Goal: Task Accomplishment & Management: Complete application form

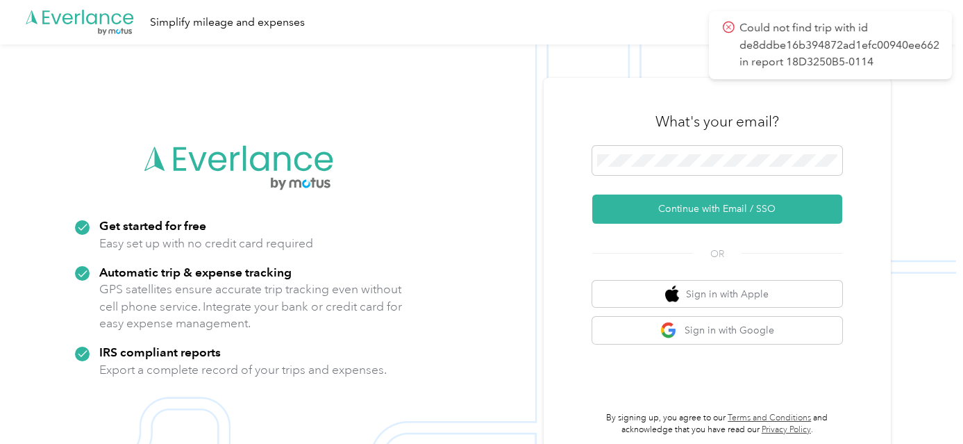
click at [491, 185] on img at bounding box center [478, 266] width 956 height 444
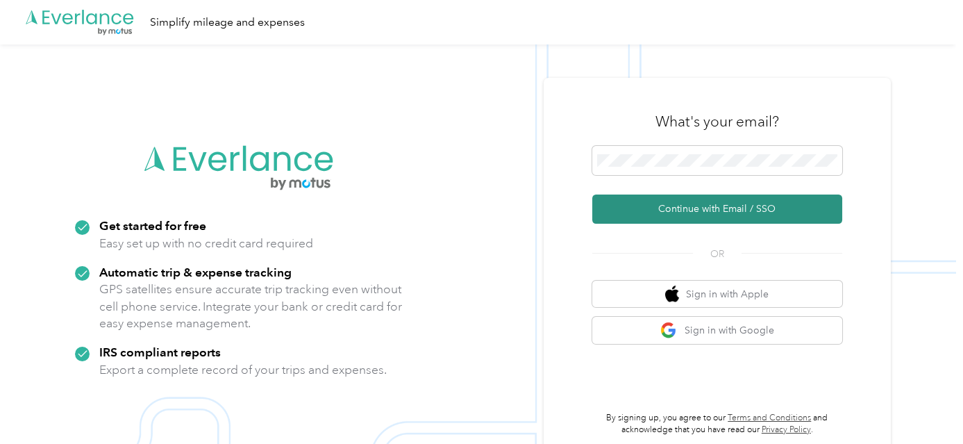
click at [739, 212] on button "Continue with Email / SSO" at bounding box center [717, 208] width 250 height 29
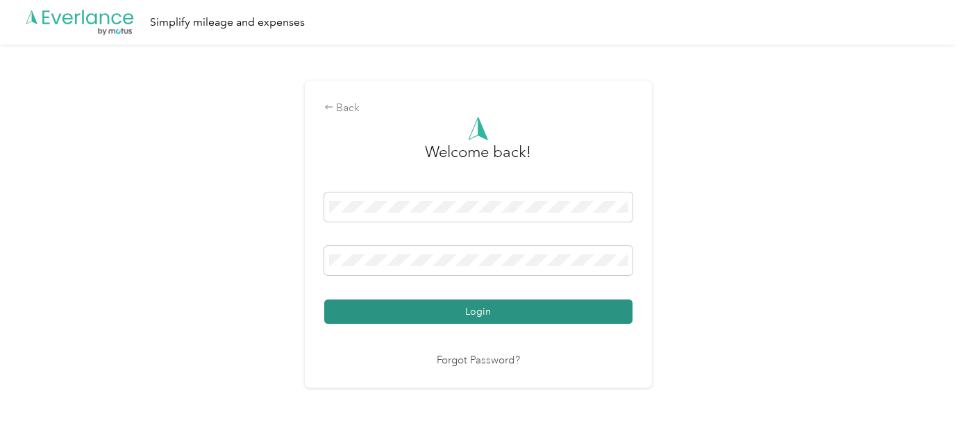
click at [546, 311] on button "Login" at bounding box center [478, 311] width 308 height 24
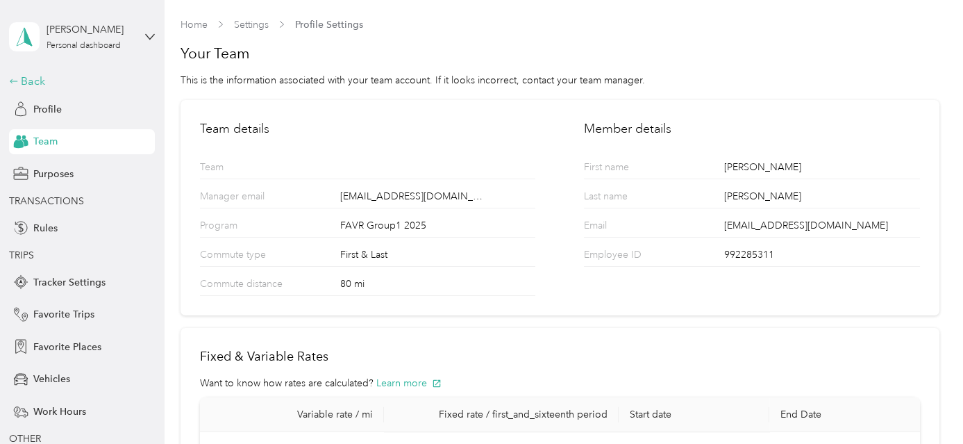
click at [27, 78] on div "Back" at bounding box center [78, 81] width 139 height 17
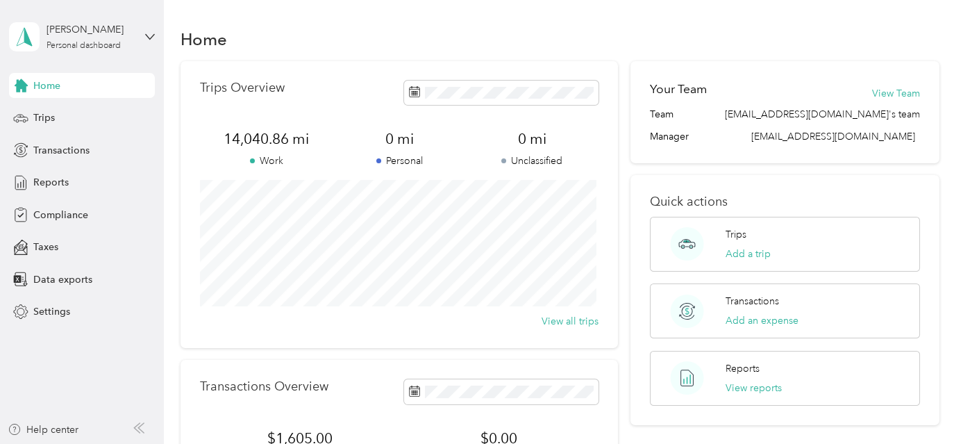
click at [49, 194] on div "Home Trips Transactions Reports Compliance Taxes Data exports Settings" at bounding box center [82, 198] width 146 height 251
click at [53, 184] on span "Reports" at bounding box center [50, 182] width 35 height 15
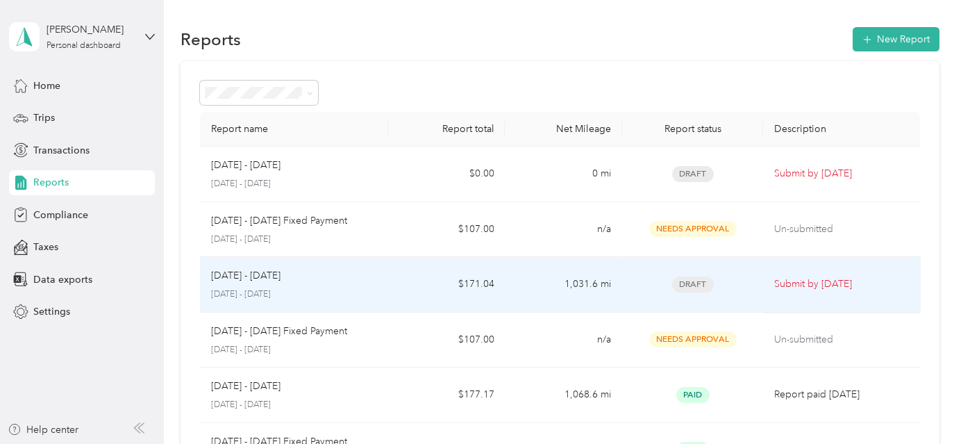
click at [353, 288] on p "[DATE] - [DATE]" at bounding box center [293, 294] width 165 height 12
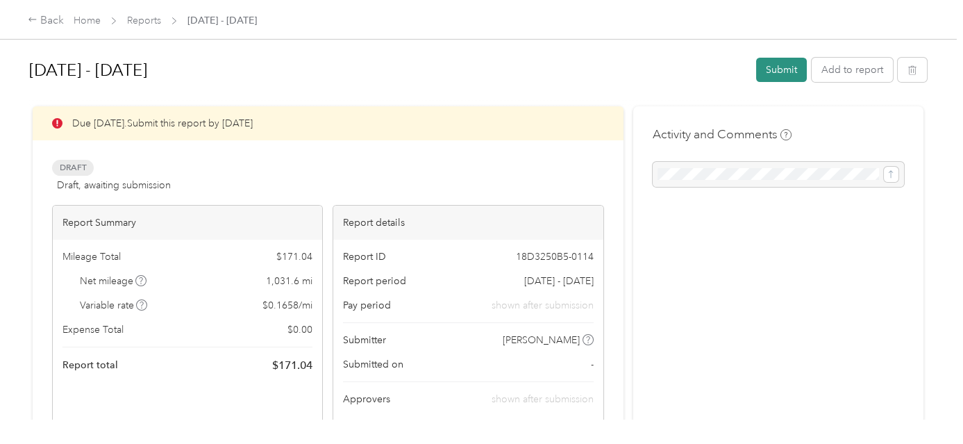
click at [789, 69] on button "Submit" at bounding box center [781, 70] width 51 height 24
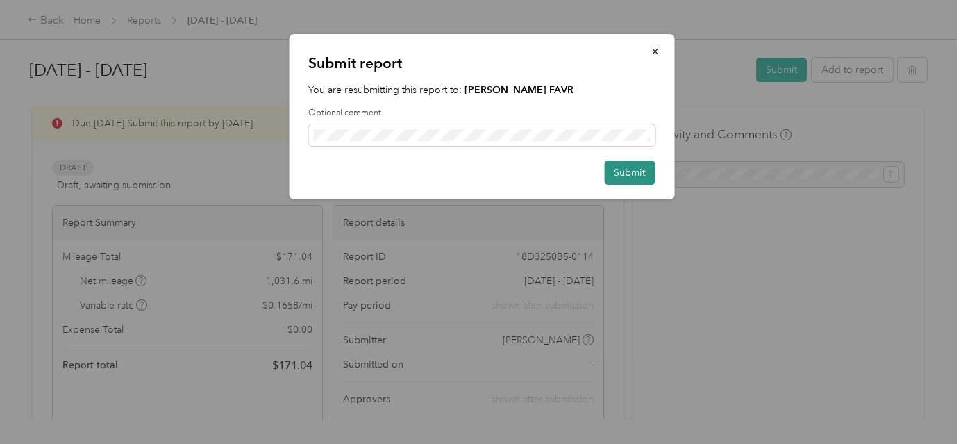
click at [641, 174] on button "Submit" at bounding box center [629, 172] width 51 height 24
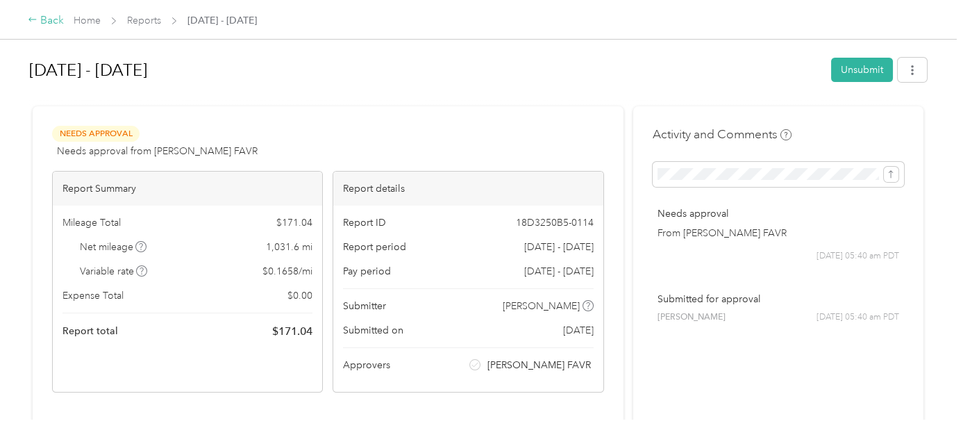
click at [42, 14] on div "Back" at bounding box center [46, 20] width 36 height 17
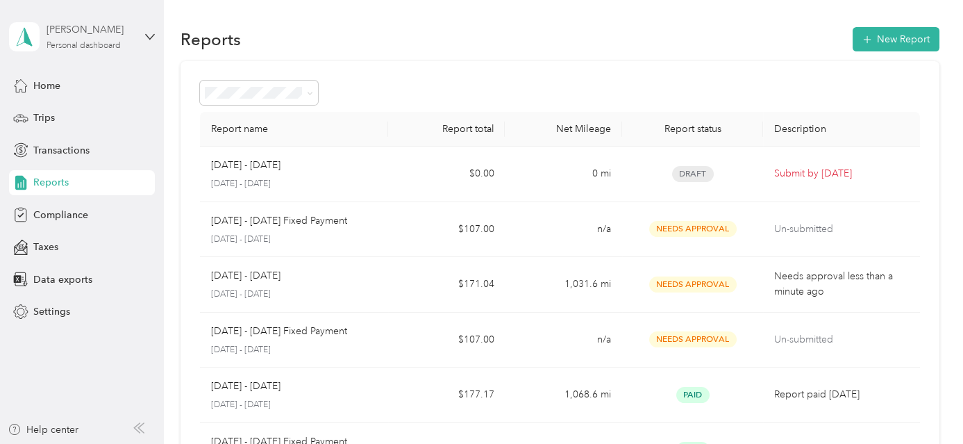
click at [90, 33] on div "[PERSON_NAME]" at bounding box center [90, 29] width 87 height 15
click at [63, 110] on div "Log out" at bounding box center [47, 114] width 53 height 15
